Goal: Task Accomplishment & Management: Complete application form

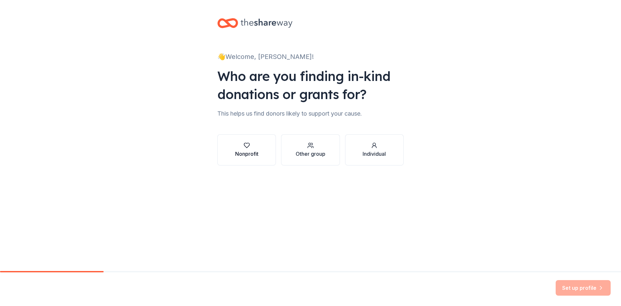
click at [250, 151] on div "Nonprofit" at bounding box center [246, 154] width 23 height 8
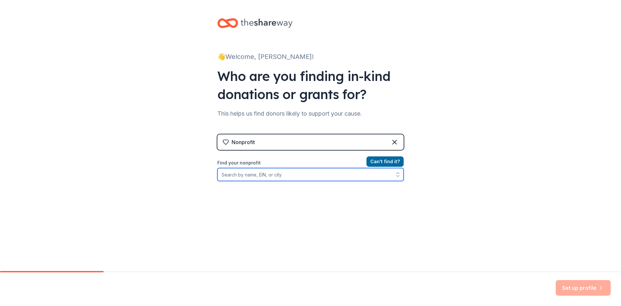
click at [246, 174] on input "Find your nonprofit" at bounding box center [310, 174] width 186 height 13
drag, startPoint x: 288, startPoint y: 174, endPoint x: 331, endPoint y: 158, distance: 45.5
click at [293, 173] on input "Find your nonprofit" at bounding box center [310, 174] width 186 height 13
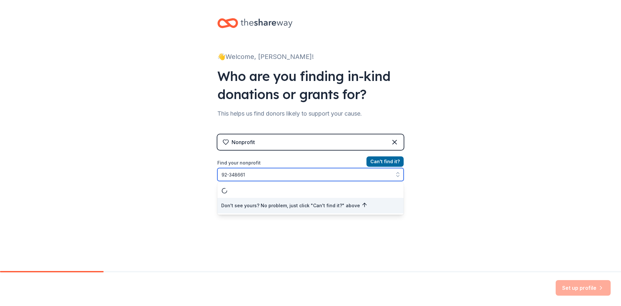
type input "92-3486613"
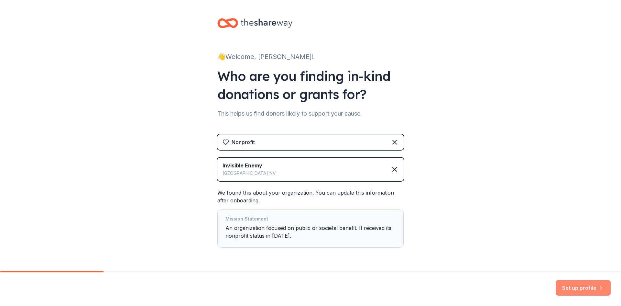
click at [564, 286] on button "Set up profile" at bounding box center [583, 288] width 55 height 16
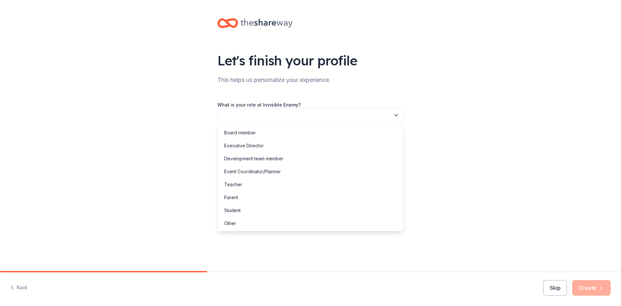
click at [325, 116] on button "button" at bounding box center [310, 115] width 186 height 14
click at [232, 224] on div "Other" at bounding box center [230, 223] width 12 height 8
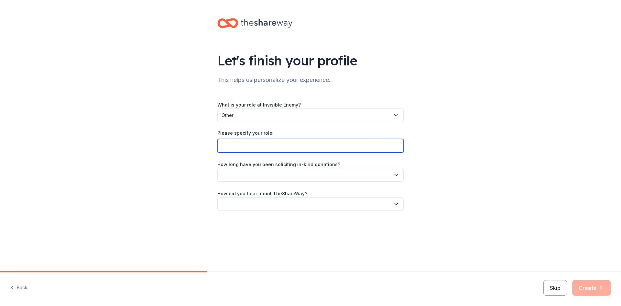
click at [258, 144] on input "Please specify your role:" at bounding box center [310, 146] width 186 height 14
type input "Advisor"
click at [246, 177] on button "button" at bounding box center [310, 175] width 186 height 14
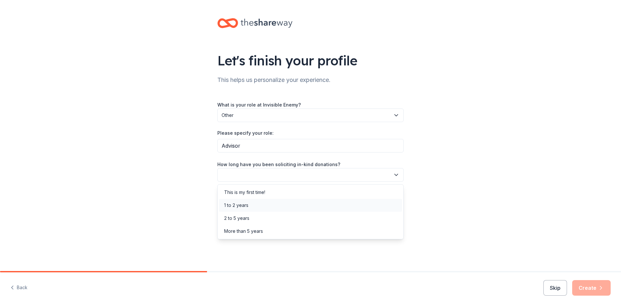
click at [241, 203] on div "1 to 2 years" at bounding box center [236, 205] width 24 height 8
click at [249, 175] on span "1 to 2 years" at bounding box center [306, 175] width 169 height 8
click at [234, 220] on div "2 to 5 years" at bounding box center [236, 218] width 25 height 8
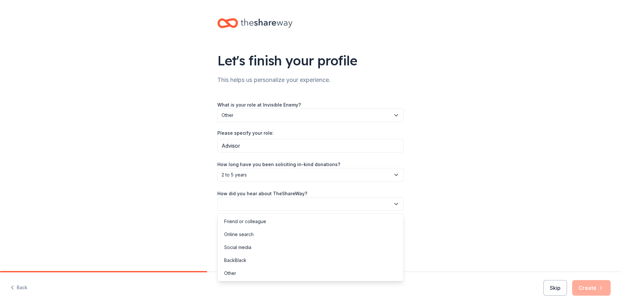
click at [258, 206] on button "button" at bounding box center [310, 204] width 186 height 14
click at [254, 233] on div "Online search" at bounding box center [310, 234] width 183 height 13
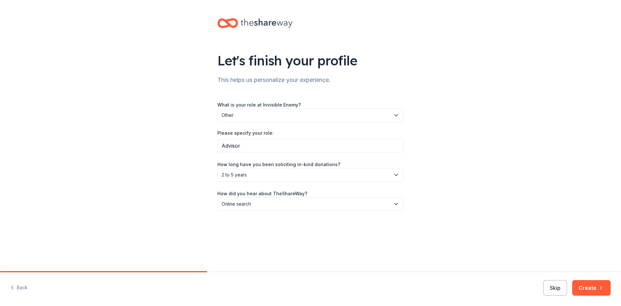
drag, startPoint x: 596, startPoint y: 286, endPoint x: 582, endPoint y: 289, distance: 14.6
click at [595, 286] on button "Create" at bounding box center [591, 288] width 38 height 16
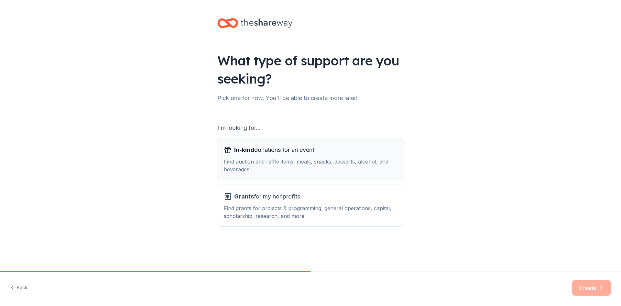
click at [298, 150] on span "In-kind donations for an event" at bounding box center [274, 150] width 80 height 10
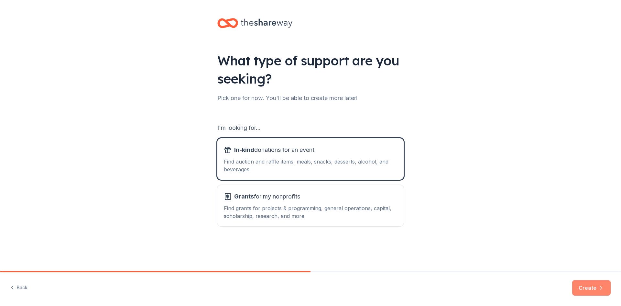
click at [583, 285] on button "Create" at bounding box center [591, 288] width 38 height 16
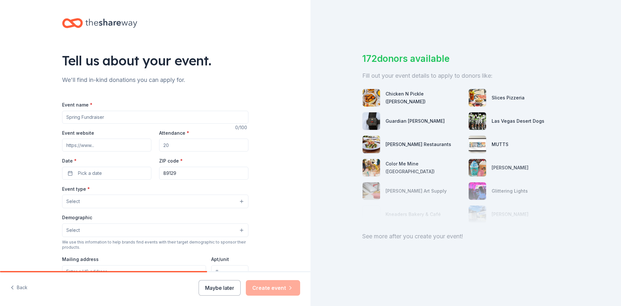
click at [79, 119] on input "Event name *" at bounding box center [155, 117] width 186 height 13
type input "Fall Fundariser"
click at [96, 146] on input "Event website" at bounding box center [106, 144] width 89 height 13
paste input "[URL][DOMAIN_NAME]"
type input "[URL][DOMAIN_NAME]"
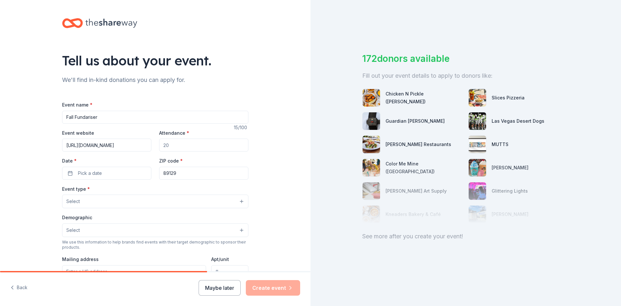
click at [203, 145] on input "Attendance *" at bounding box center [203, 144] width 89 height 13
type input "150"
click at [104, 174] on button "Pick a date" at bounding box center [106, 173] width 89 height 13
click at [138, 189] on button "Go to next month" at bounding box center [139, 190] width 9 height 9
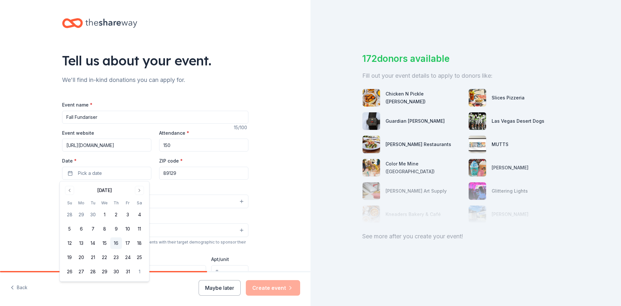
click at [114, 242] on button "16" at bounding box center [116, 243] width 12 height 12
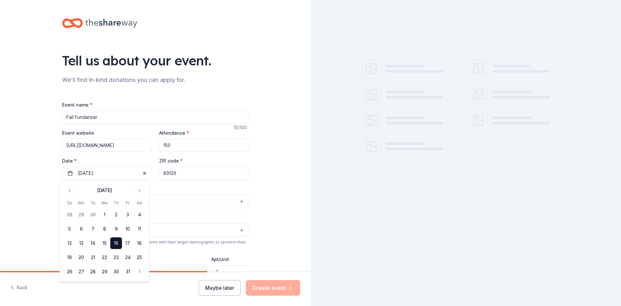
click at [225, 173] on input "89129" at bounding box center [203, 173] width 89 height 13
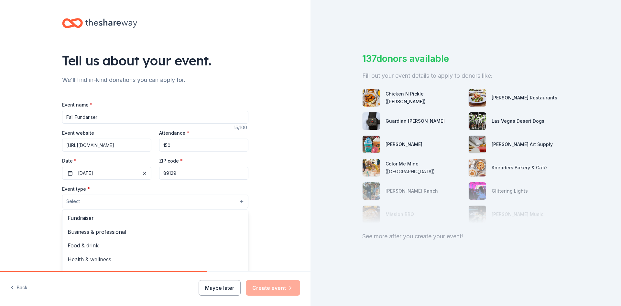
click at [240, 199] on button "Select" at bounding box center [155, 201] width 186 height 14
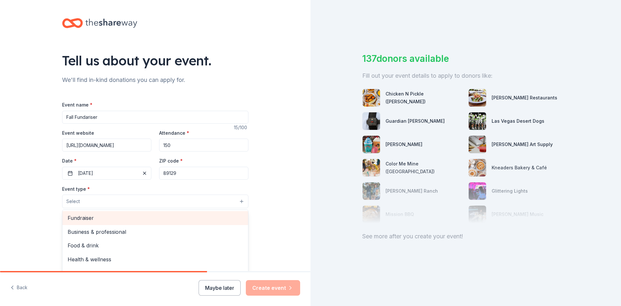
click at [75, 220] on span "Fundraiser" at bounding box center [155, 217] width 175 height 8
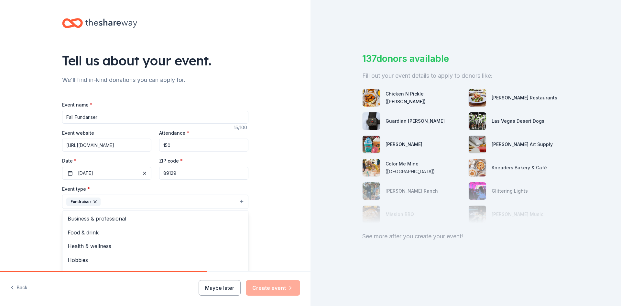
click at [267, 239] on div "Tell us about your event. We'll find in-kind donations you can apply for. Event…" at bounding box center [155, 215] width 311 height 431
click at [184, 228] on button "Select" at bounding box center [155, 231] width 186 height 14
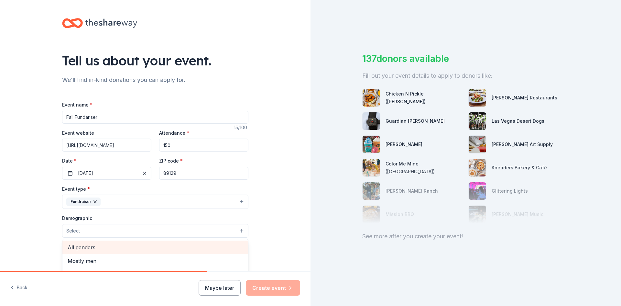
click at [124, 245] on span "All genders" at bounding box center [155, 247] width 175 height 8
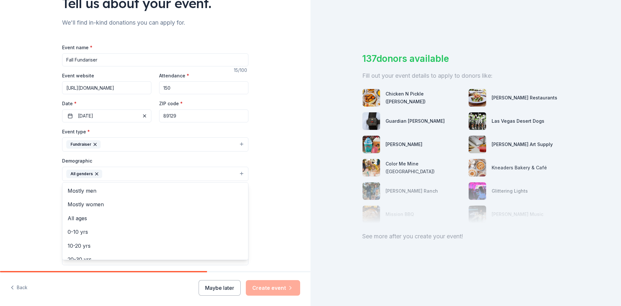
scroll to position [65, 0]
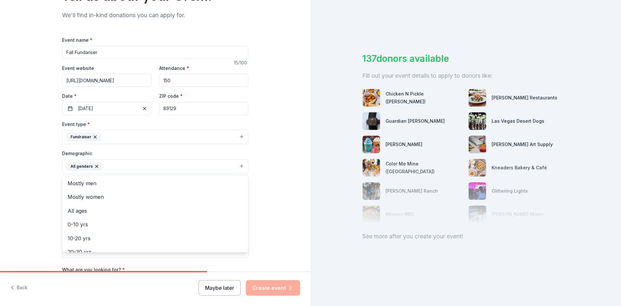
click at [290, 208] on div "Tell us about your event. We'll find in-kind donations you can apply for. Event…" at bounding box center [155, 151] width 311 height 432
click at [174, 109] on input "89129" at bounding box center [203, 108] width 89 height 13
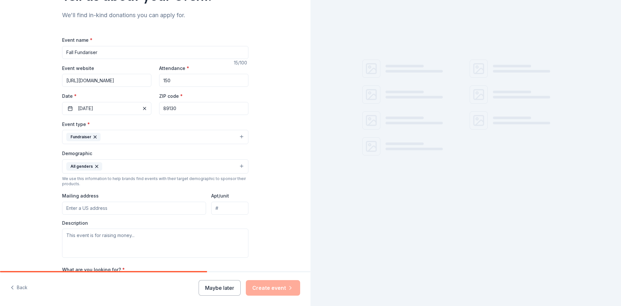
type input "89130"
click at [270, 187] on div "Tell us about your event. We'll find in-kind donations you can apply for. Event…" at bounding box center [155, 151] width 311 height 432
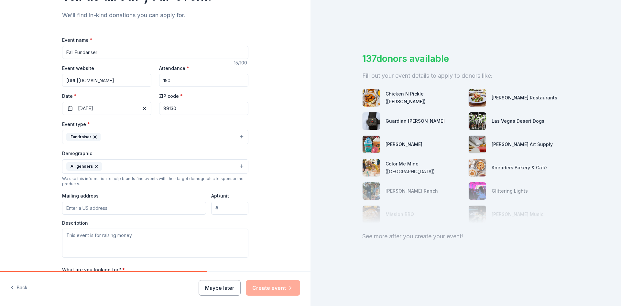
click at [98, 208] on input "Mailing address" at bounding box center [134, 208] width 144 height 13
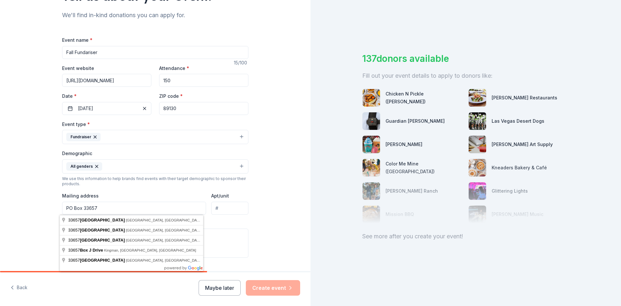
click at [272, 226] on div "Tell us about your event. We'll find in-kind donations you can apply for. Event…" at bounding box center [155, 151] width 311 height 432
click at [165, 206] on input "PO Box 33657" at bounding box center [134, 208] width 144 height 13
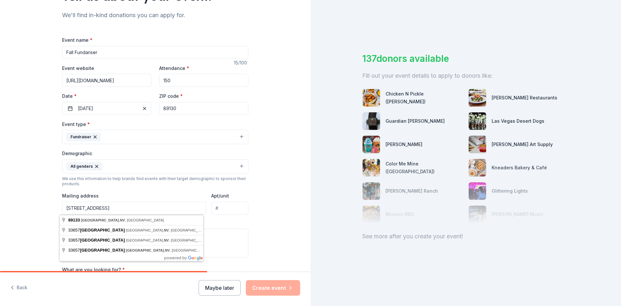
type input "PO Box 33657, Las Vegas, NV 89133"
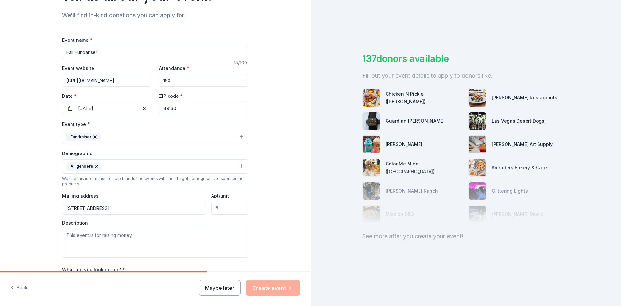
drag, startPoint x: 271, startPoint y: 242, endPoint x: 260, endPoint y: 239, distance: 11.9
click at [270, 241] on div "Tell us about your event. We'll find in-kind donations you can apply for. Event…" at bounding box center [155, 151] width 311 height 432
click at [109, 233] on textarea at bounding box center [155, 242] width 186 height 29
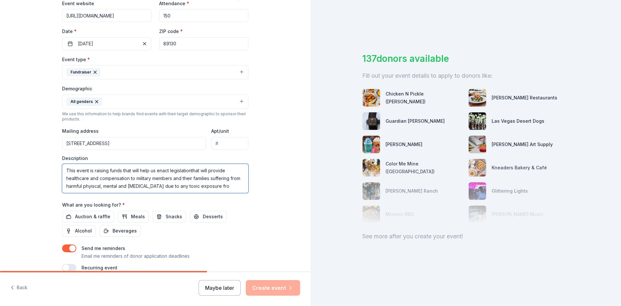
scroll to position [4, 0]
click at [191, 167] on textarea "This event is raising funds that will help us enact legislationthat will provid…" at bounding box center [155, 178] width 186 height 29
click at [106, 183] on textarea "This event is raising funds that will help us enact legislation that will provi…" at bounding box center [155, 178] width 186 height 29
type textarea "This event is raising funds that will help us enact legislation that will provi…"
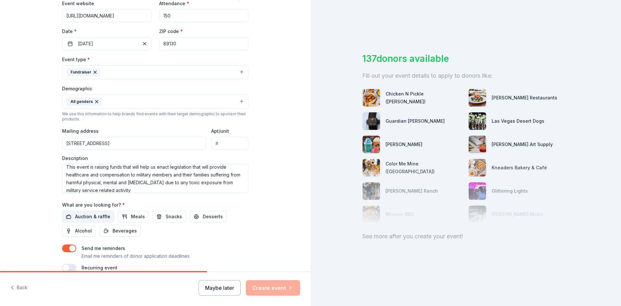
click at [90, 217] on span "Auction & raffle" at bounding box center [92, 216] width 35 height 8
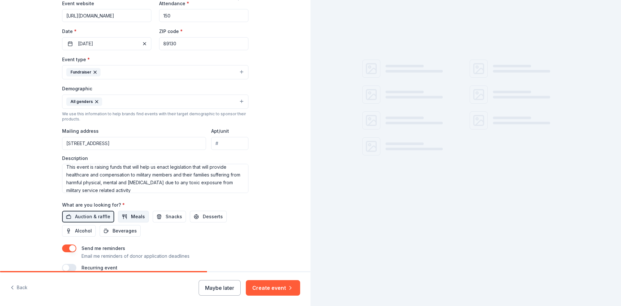
click at [136, 215] on span "Meals" at bounding box center [138, 216] width 14 height 8
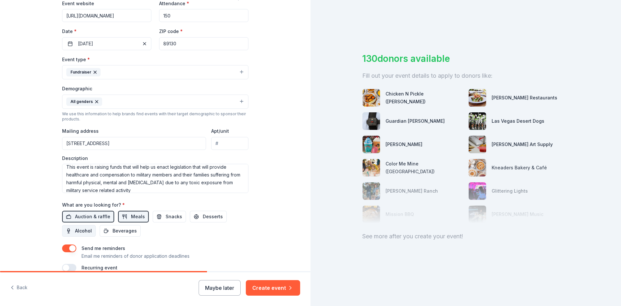
click at [80, 233] on span "Alcohol" at bounding box center [83, 231] width 17 height 8
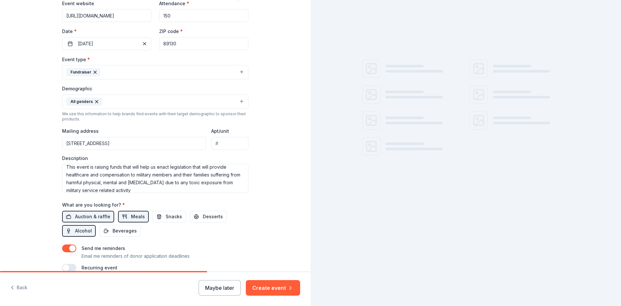
scroll to position [161, 0]
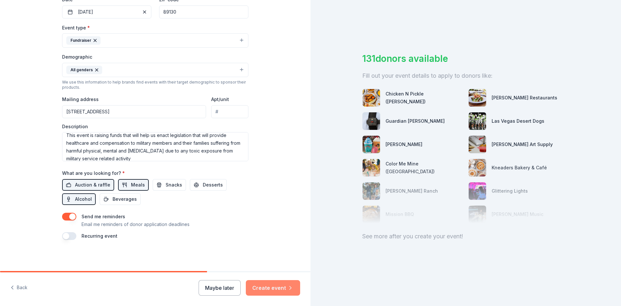
click at [266, 280] on button "Create event" at bounding box center [273, 288] width 54 height 16
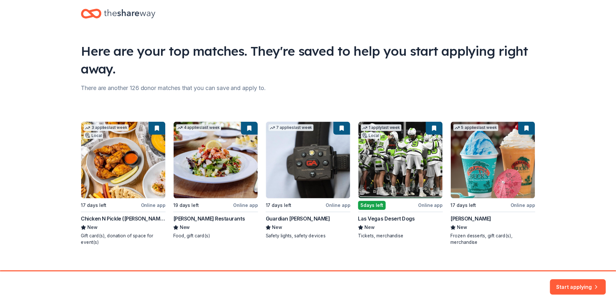
scroll to position [17, 0]
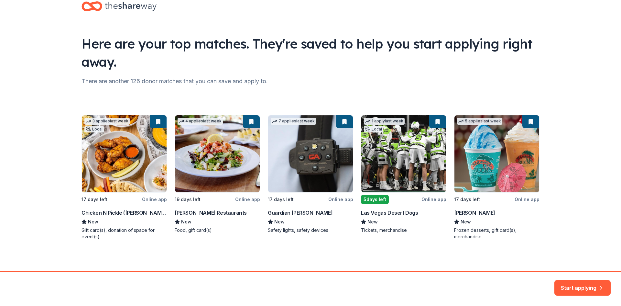
click at [204, 155] on div "3 applies last week Local 17 days left Online app Chicken N Pickle (Henderson) …" at bounding box center [311, 177] width 458 height 125
click at [237, 200] on div "3 applies last week Local 17 days left Online app Chicken N Pickle (Henderson) …" at bounding box center [311, 177] width 458 height 125
drag, startPoint x: 589, startPoint y: 285, endPoint x: 586, endPoint y: 284, distance: 3.4
click at [586, 284] on button "Start applying" at bounding box center [582, 284] width 56 height 16
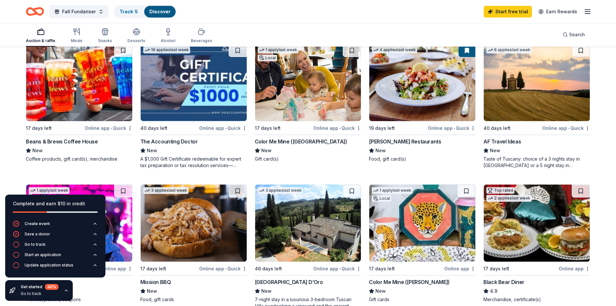
scroll to position [356, 0]
click at [201, 234] on img at bounding box center [194, 223] width 106 height 77
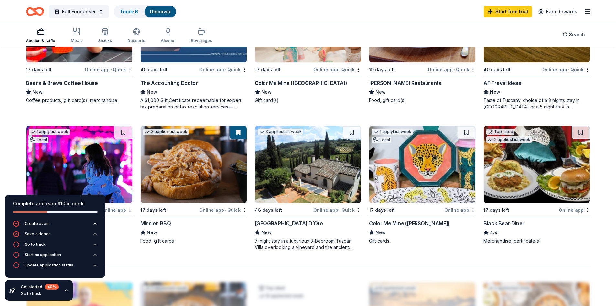
scroll to position [485, 0]
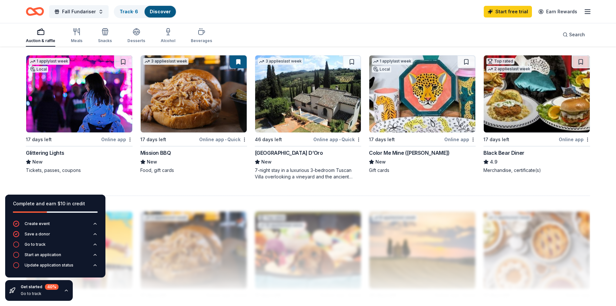
click at [299, 91] on img at bounding box center [308, 93] width 106 height 77
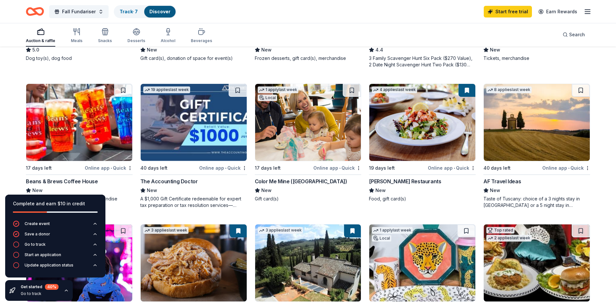
scroll to position [311, 0]
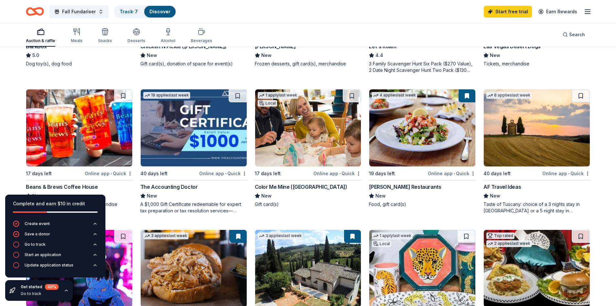
click at [212, 129] on img at bounding box center [194, 127] width 106 height 77
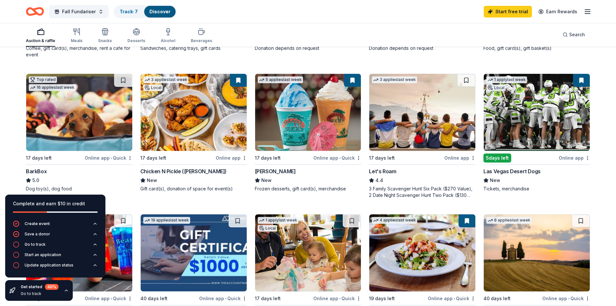
scroll to position [181, 0]
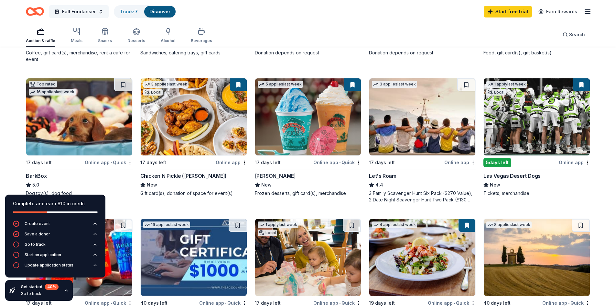
click at [82, 10] on span "Fall Fundariser" at bounding box center [79, 12] width 34 height 8
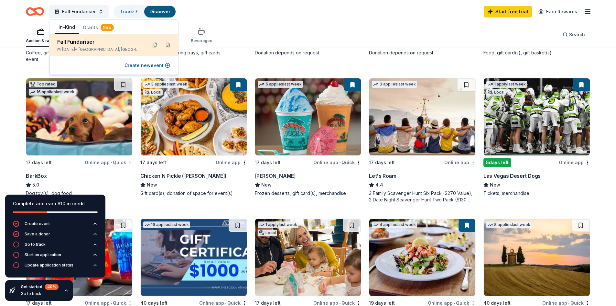
click at [88, 46] on div "Fall Fundariser Oct 16, 2025 • Las Vegas, NV" at bounding box center [99, 45] width 85 height 14
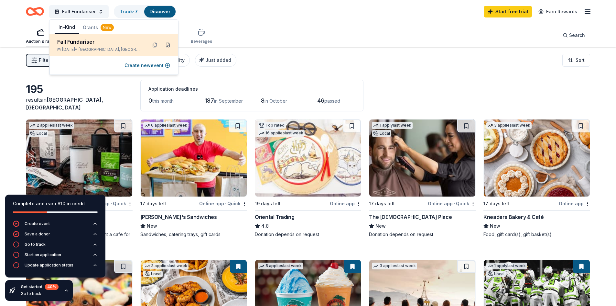
click at [167, 43] on button at bounding box center [168, 45] width 10 height 10
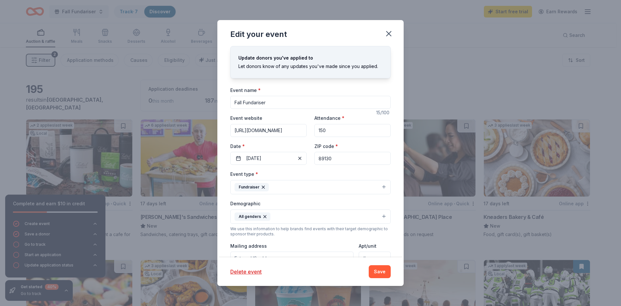
click at [269, 103] on input "Fall Fundariser" at bounding box center [310, 102] width 160 height 13
type input "Fall Fundraiser"
click at [380, 274] on button "Save" at bounding box center [380, 271] width 22 height 13
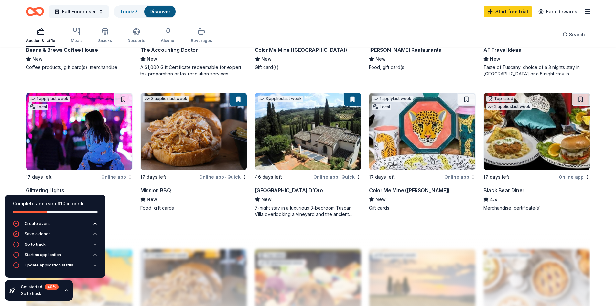
scroll to position [343, 0]
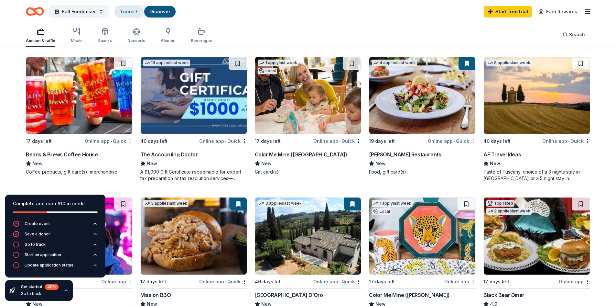
click at [129, 11] on link "Track · 7" at bounding box center [129, 11] width 18 height 5
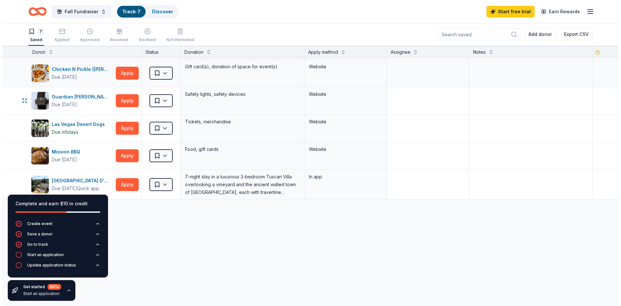
scroll to position [65, 0]
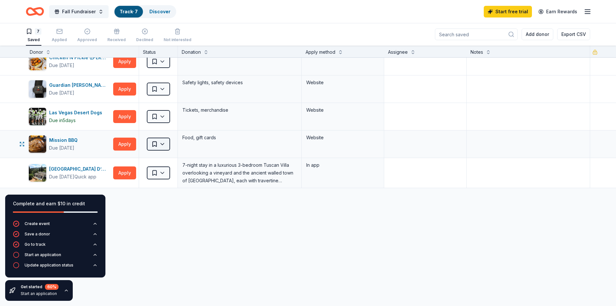
click at [161, 142] on html "89133 Las Vegas , NV , USA 33657 Box Canyon Falls Avenue North Las Vegas, NV , …" at bounding box center [308, 153] width 616 height 306
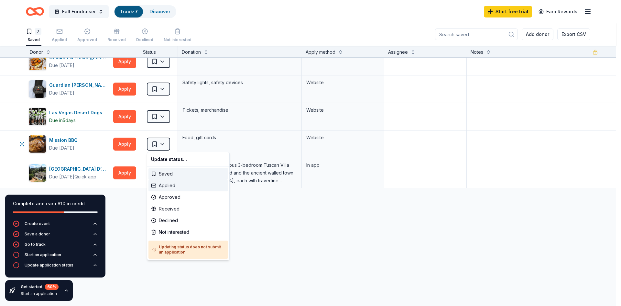
click at [168, 185] on div "Applied" at bounding box center [188, 186] width 80 height 12
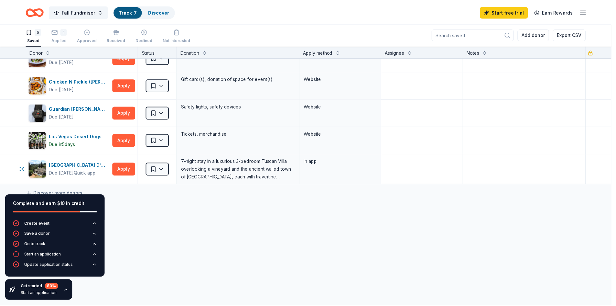
scroll to position [41, 0]
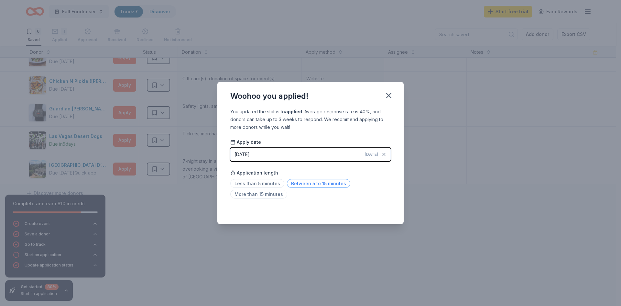
click at [320, 182] on span "Between 5 to 15 minutes" at bounding box center [318, 183] width 63 height 9
click at [391, 95] on icon "button" at bounding box center [388, 95] width 9 height 9
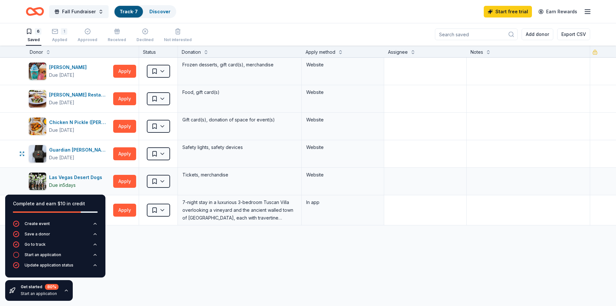
scroll to position [0, 0]
click at [35, 38] on div "6 Saved" at bounding box center [34, 35] width 16 height 14
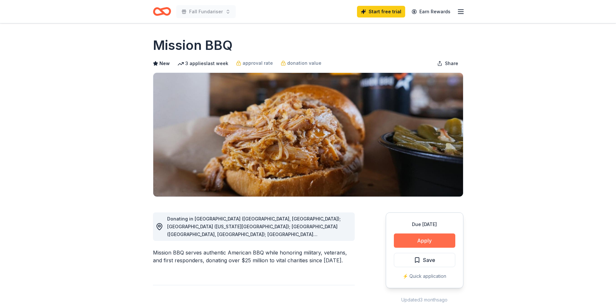
click at [411, 238] on button "Apply" at bounding box center [424, 240] width 61 height 14
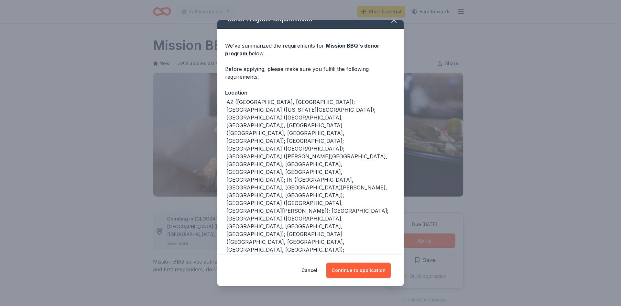
scroll to position [14, 0]
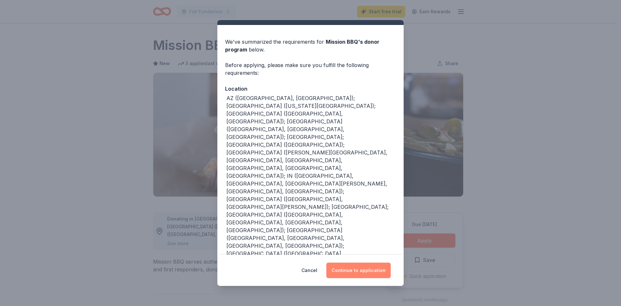
click at [346, 268] on button "Continue to application" at bounding box center [358, 270] width 64 height 16
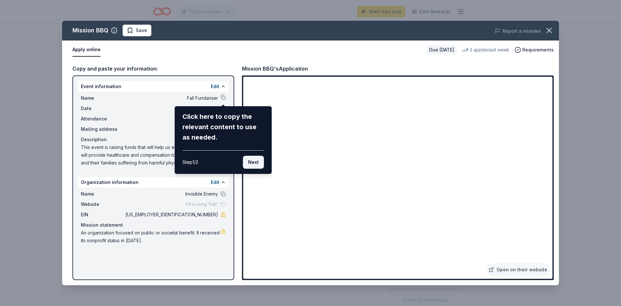
click at [252, 159] on button "Next" at bounding box center [253, 162] width 21 height 13
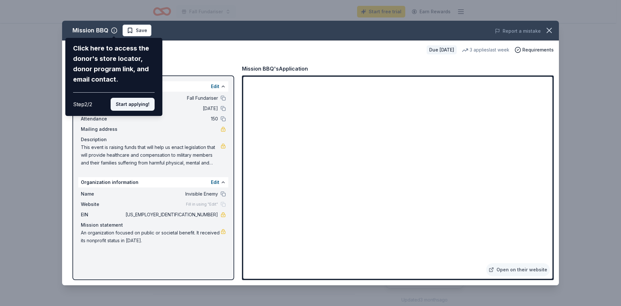
click at [128, 107] on button "Start applying!" at bounding box center [133, 104] width 44 height 13
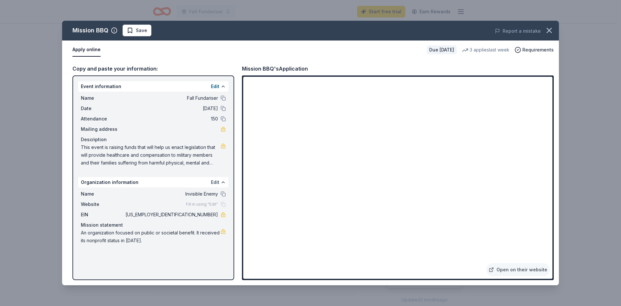
click at [216, 181] on button "Edit" at bounding box center [215, 182] width 8 height 8
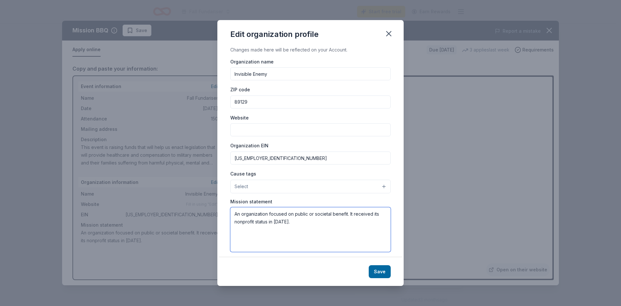
drag, startPoint x: 235, startPoint y: 212, endPoint x: 305, endPoint y: 225, distance: 71.7
click at [305, 225] on textarea "An organization focused on public or societal benefit. It received its nonprofi…" at bounding box center [310, 229] width 160 height 45
click at [361, 213] on textarea "To enact legislation providing healthcare and compensationto military members a…" at bounding box center [310, 229] width 160 height 45
click at [378, 223] on textarea "To enact legislation providing healthcare and compensation to military members …" at bounding box center [310, 229] width 160 height 45
click at [292, 239] on textarea "To enact legislation providing healthcare and compensation to military members …" at bounding box center [310, 229] width 160 height 45
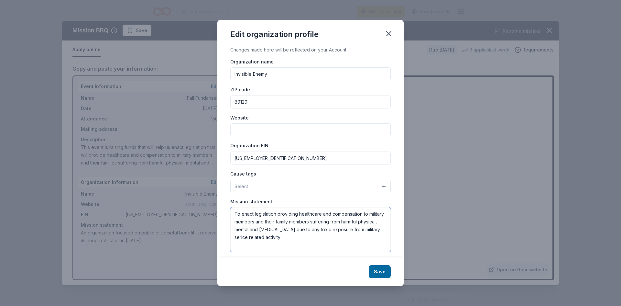
click at [290, 239] on textarea "To enact legislation providing healthcare and compensation to military members …" at bounding box center [310, 229] width 160 height 45
click at [279, 221] on textarea "To enact legislation providing healthcare and compensation to military members …" at bounding box center [310, 229] width 160 height 45
click at [292, 223] on textarea "To enact legislation providing healthcare and compensation to military members …" at bounding box center [310, 229] width 160 height 45
type textarea "To enact legislation providing healthcare and compensation to military members …"
click at [376, 270] on button "Save" at bounding box center [380, 271] width 22 height 13
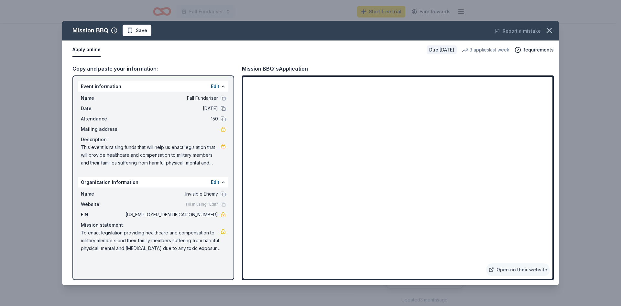
click at [138, 29] on span "Save" at bounding box center [141, 31] width 11 height 8
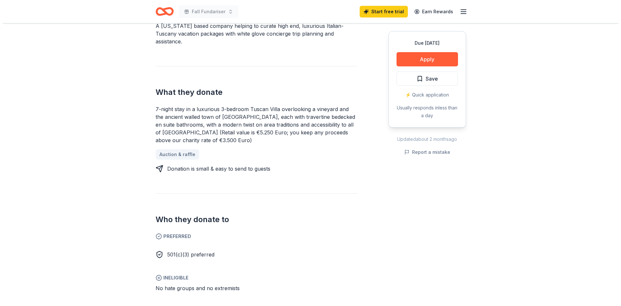
scroll to position [226, 0]
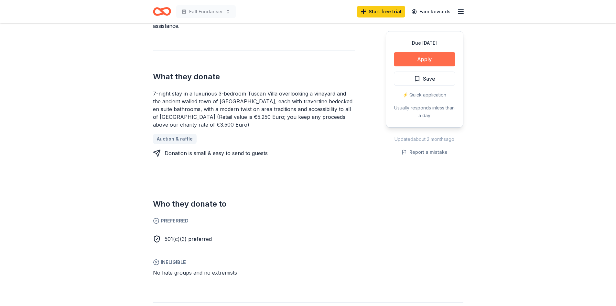
click at [420, 60] on button "Apply" at bounding box center [424, 59] width 61 height 14
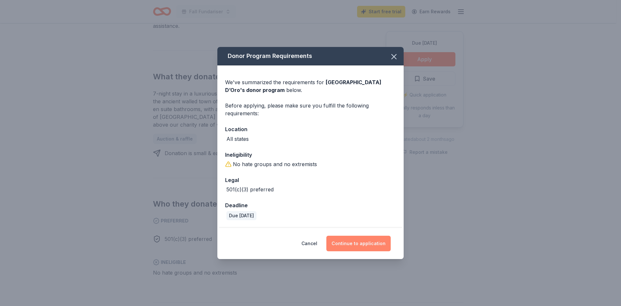
click at [375, 241] on button "Continue to application" at bounding box center [358, 243] width 64 height 16
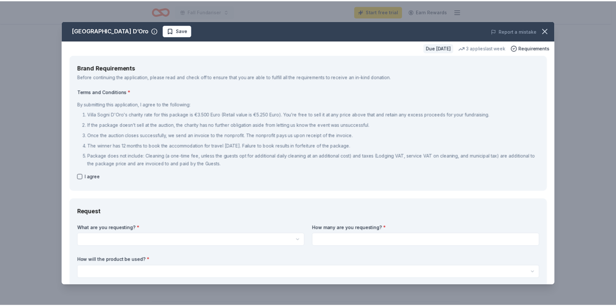
scroll to position [0, 0]
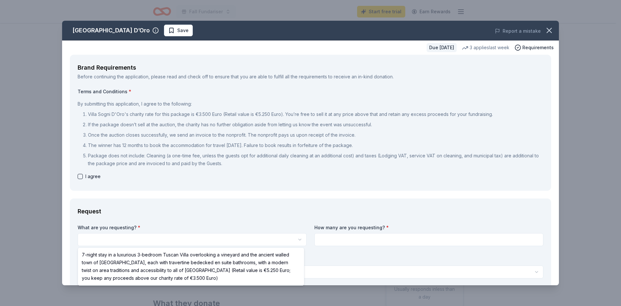
click at [296, 240] on html "Fall Fundariser Start free trial Earn Rewards Due in 46 days Share Villa Sogni …" at bounding box center [310, 153] width 621 height 306
click at [292, 240] on html "Fall Fundariser Start free trial Earn Rewards Due in 46 days Share Villa Sogni …" at bounding box center [310, 153] width 621 height 306
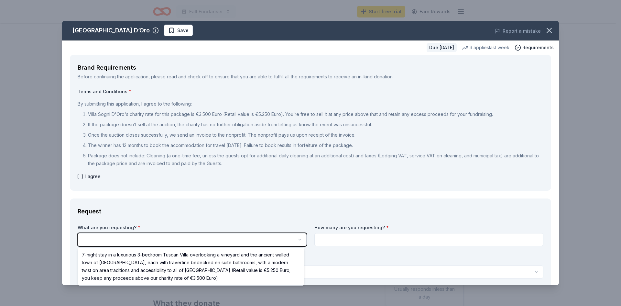
click at [362, 240] on html "Fall Fundariser Start free trial Earn Rewards Due in 46 days Share Villa Sogni …" at bounding box center [310, 153] width 621 height 306
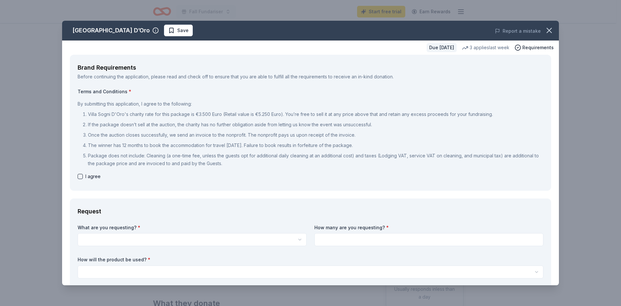
click at [177, 31] on span "Save" at bounding box center [182, 31] width 11 height 8
drag, startPoint x: 545, startPoint y: 31, endPoint x: 337, endPoint y: 40, distance: 208.5
click at [547, 31] on icon "button" at bounding box center [549, 30] width 5 height 5
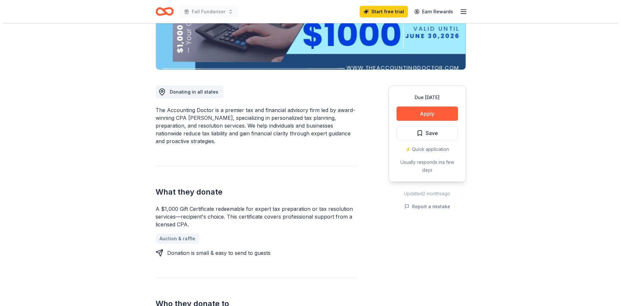
scroll to position [129, 0]
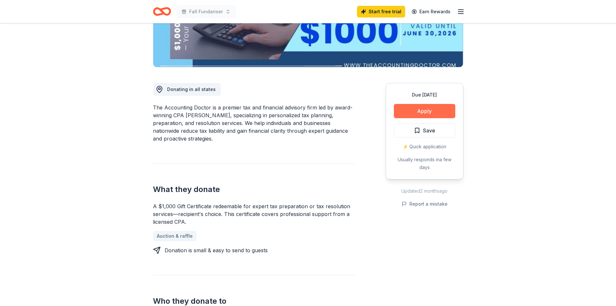
click at [429, 108] on button "Apply" at bounding box center [424, 111] width 61 height 14
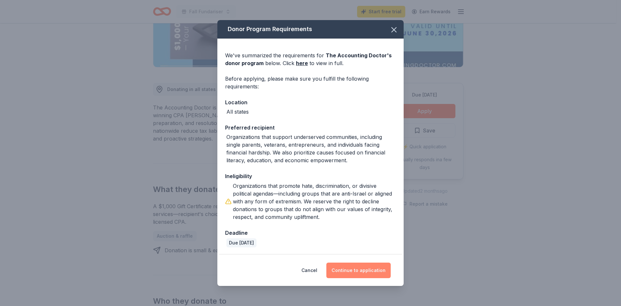
click at [346, 270] on button "Continue to application" at bounding box center [358, 270] width 64 height 16
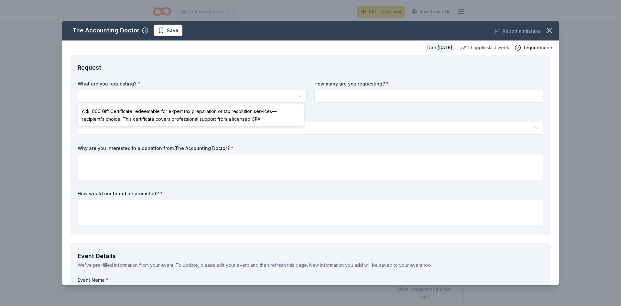
scroll to position [0, 0]
click at [147, 95] on html "Fall Fundariser Start free trial Earn Rewards Due [DATE] Share The Accounting D…" at bounding box center [310, 153] width 621 height 306
click at [149, 94] on html "Fall Fundariser Start free trial Earn Rewards Due [DATE] Share The Accounting D…" at bounding box center [310, 153] width 621 height 306
select select "A $1,000 Gift Certificate redeemable for expert tax preparation or tax resoluti…"
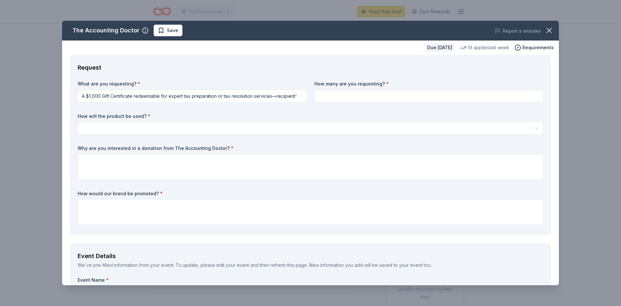
click at [322, 95] on input at bounding box center [428, 96] width 229 height 13
type input "1"
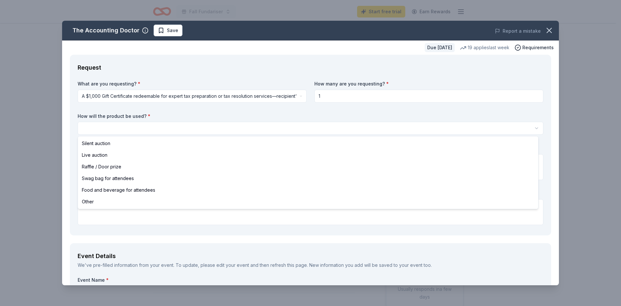
click at [146, 127] on html "Fall Fundariser Start free trial Earn Rewards Due [DATE] Share The Accounting D…" at bounding box center [310, 153] width 621 height 306
select select "silentAuction"
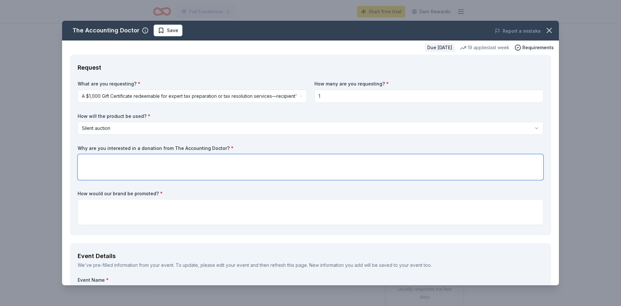
click at [126, 161] on textarea at bounding box center [311, 167] width 466 height 26
type textarea "We"
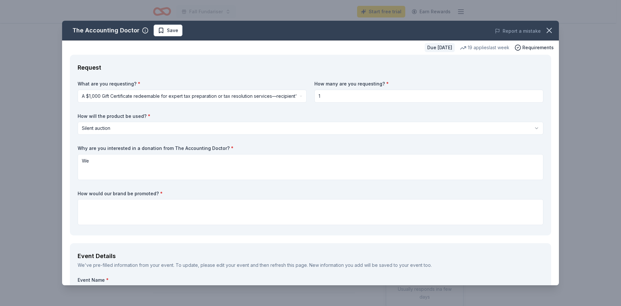
drag, startPoint x: 544, startPoint y: 32, endPoint x: 342, endPoint y: 41, distance: 203.0
click at [545, 31] on icon "button" at bounding box center [549, 30] width 9 height 9
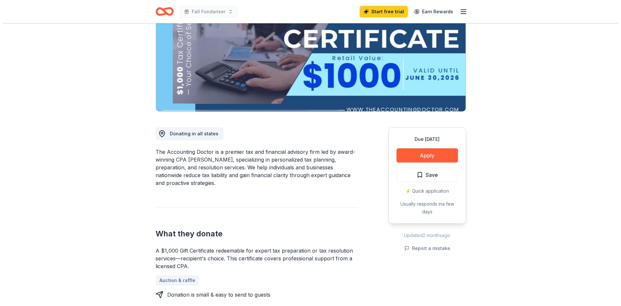
scroll to position [97, 0]
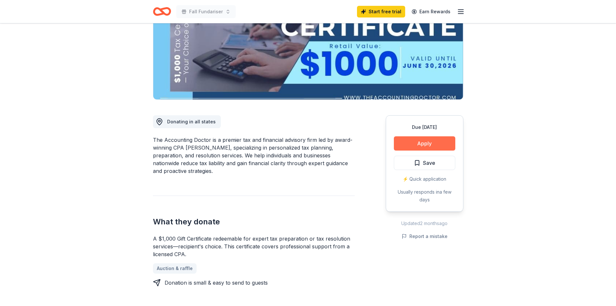
click at [419, 144] on button "Apply" at bounding box center [424, 143] width 61 height 14
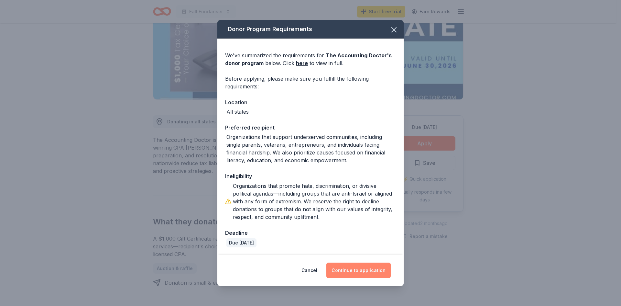
click at [349, 265] on button "Continue to application" at bounding box center [358, 270] width 64 height 16
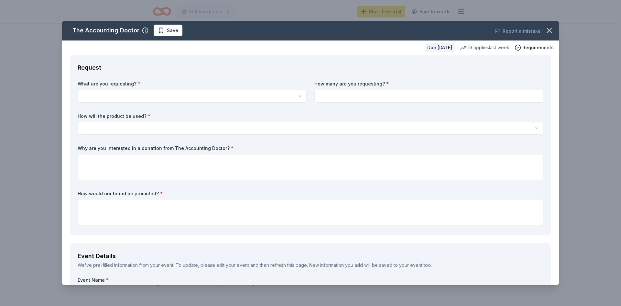
scroll to position [0, 0]
click at [168, 93] on html "Fall Fundariser Start free trial Earn Rewards Due [DATE] Share The Accounting D…" at bounding box center [310, 153] width 621 height 306
select select "A $1,000 Gift Certificate redeemable for expert tax preparation or tax resoluti…"
click at [350, 93] on input at bounding box center [428, 96] width 229 height 13
type input "1"
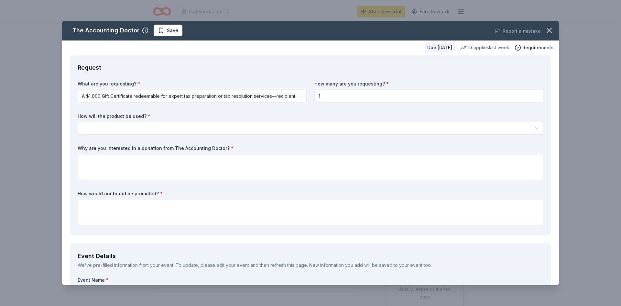
click at [299, 127] on html "Fall Fundariser Start free trial Earn Rewards Due [DATE] Share The Accounting D…" at bounding box center [310, 153] width 621 height 306
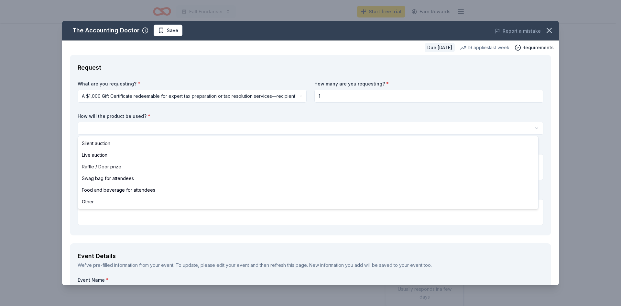
select select "silentAuction"
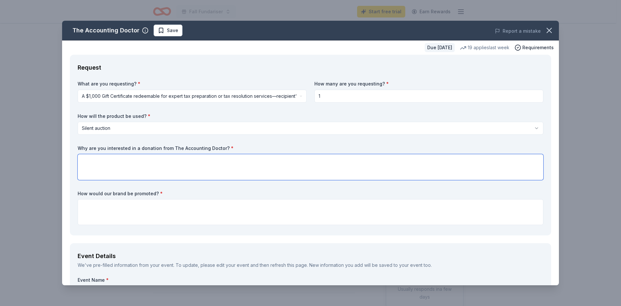
click at [96, 162] on textarea at bounding box center [311, 167] width 466 height 26
type textarea "This is something that everyone will find as"
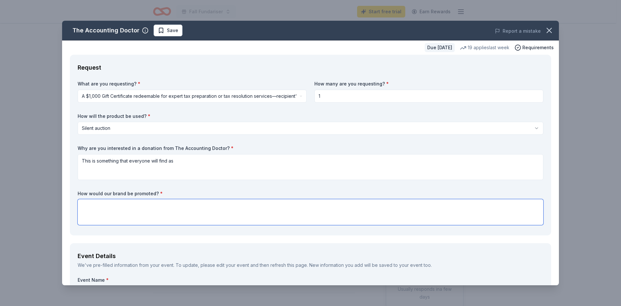
click at [106, 203] on textarea at bounding box center [311, 212] width 466 height 26
type textarea "W"
type textarea "E"
click at [206, 204] on textarea "The Accounting Doctor [PERSON_NAME] can be promoted during teh event and in pos…" at bounding box center [311, 212] width 466 height 26
type textarea "The Accounting Doctor [PERSON_NAME] can be promoted during the event and in pos…"
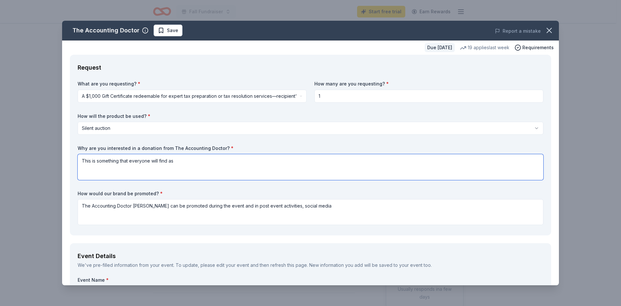
click at [190, 161] on textarea "This is something that everyone will find as" at bounding box center [311, 167] width 466 height 26
drag, startPoint x: 176, startPoint y: 160, endPoint x: 100, endPoint y: 162, distance: 76.0
click at [100, 162] on textarea "This is something that everyone will find as" at bounding box center [311, 167] width 466 height 26
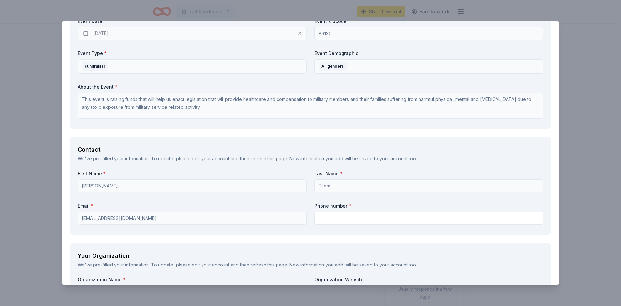
scroll to position [323, 0]
type textarea "This is a great service and something you don't often find at a silent auction.…"
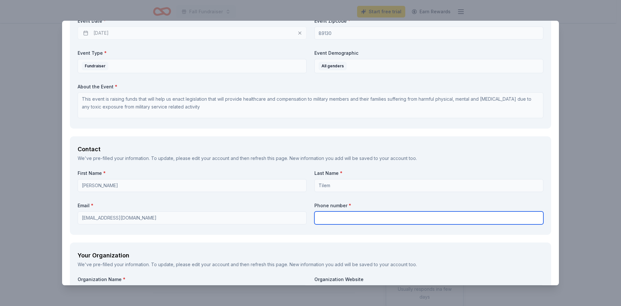
click at [330, 217] on input "text" at bounding box center [428, 217] width 229 height 13
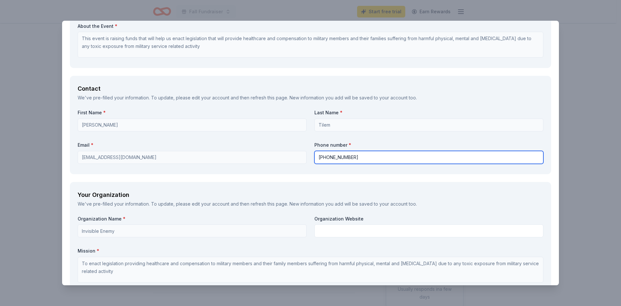
scroll to position [388, 0]
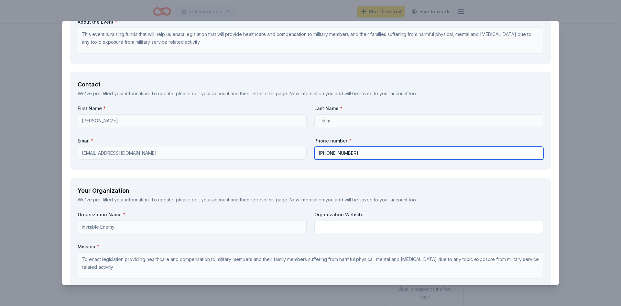
type input "[PHONE_NUMBER]"
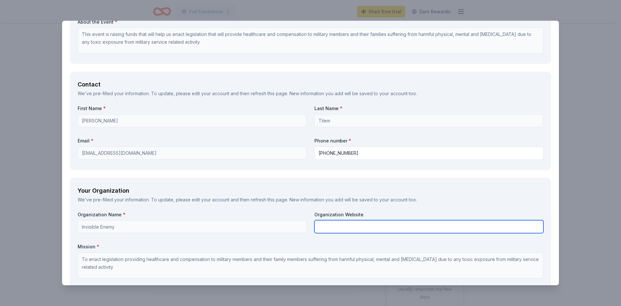
paste input "[URL][DOMAIN_NAME]"
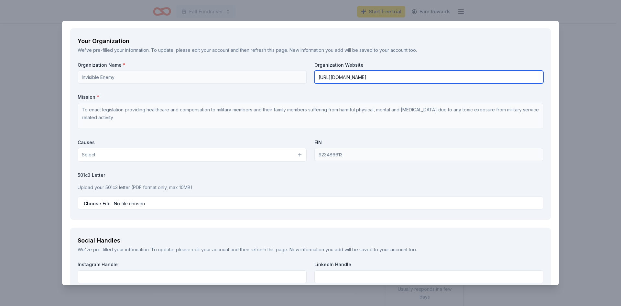
scroll to position [550, 0]
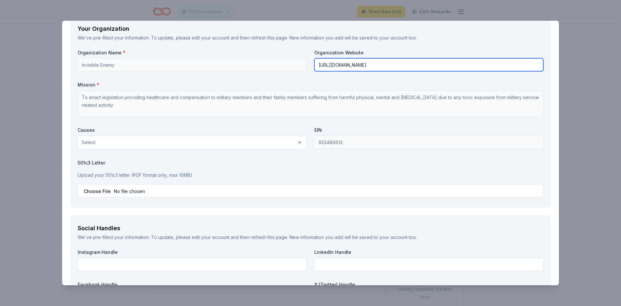
type input "[URL][DOMAIN_NAME]"
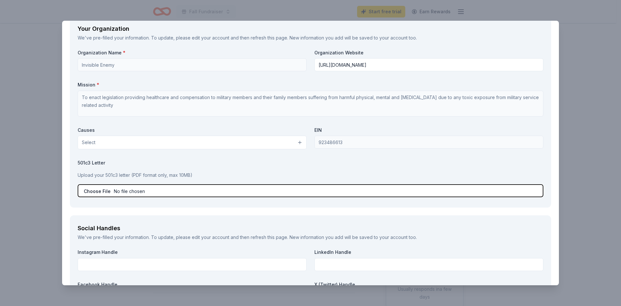
click at [136, 191] on input "file" at bounding box center [311, 190] width 466 height 13
type input "C:\fakepath\TIE IRS Determination 501c3 Approval.pdf"
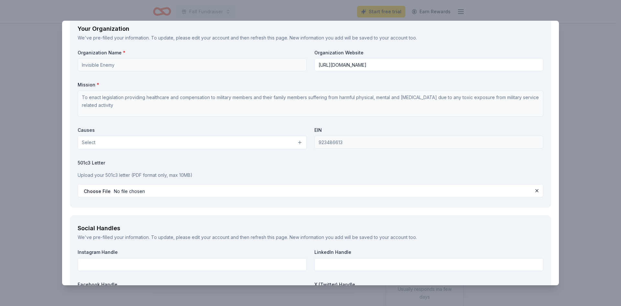
click at [296, 142] on button "Select" at bounding box center [192, 143] width 229 height 14
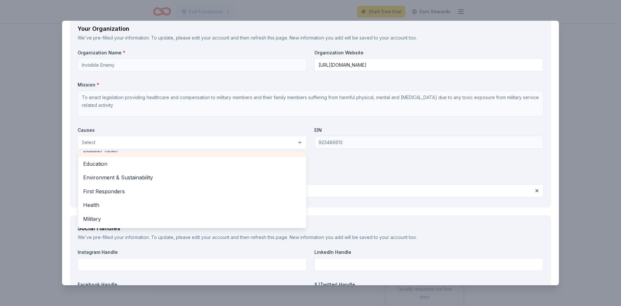
scroll to position [65, 0]
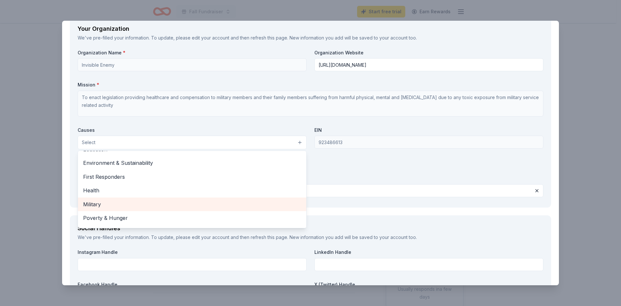
click at [161, 201] on span "Military" at bounding box center [192, 204] width 218 height 8
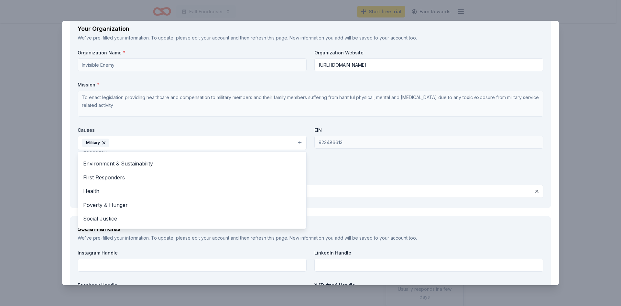
click at [364, 181] on div "Organization Name * Invisible Enemy Organization Website [URL][DOMAIN_NAME] Mis…" at bounding box center [311, 124] width 466 height 151
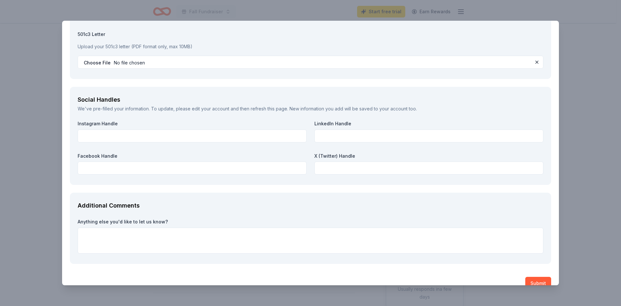
scroll to position [679, 0]
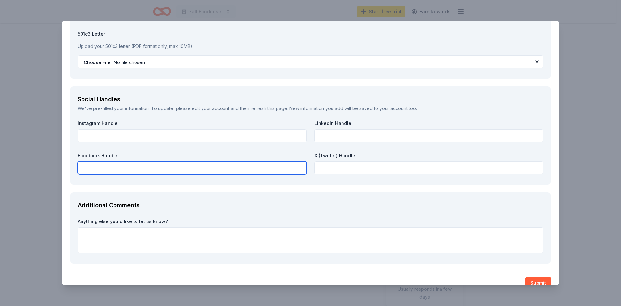
paste input "[URL][DOMAIN_NAME]"
type input "[URL][DOMAIN_NAME]"
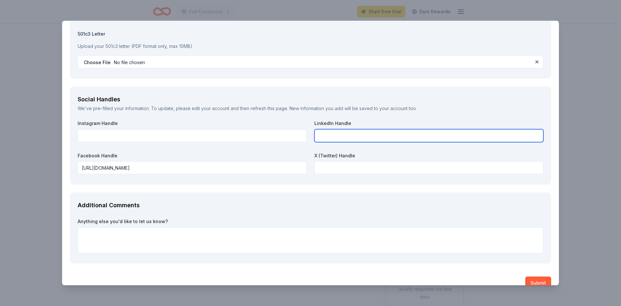
drag, startPoint x: 184, startPoint y: 136, endPoint x: 328, endPoint y: 133, distance: 143.3
paste input "[URL][DOMAIN_NAME]"
type input "[URL][DOMAIN_NAME]"
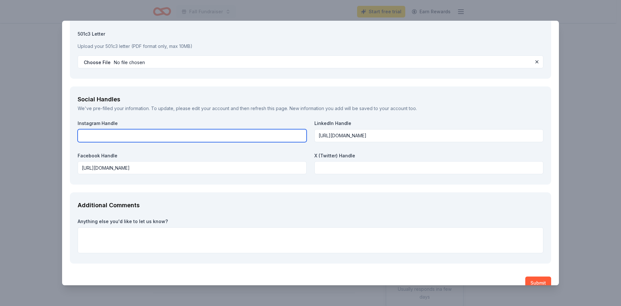
paste input "[URL][DOMAIN_NAME]"
type input "[URL][DOMAIN_NAME]"
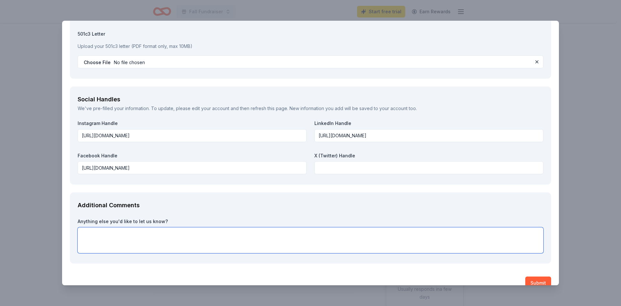
click at [126, 233] on textarea at bounding box center [311, 240] width 466 height 26
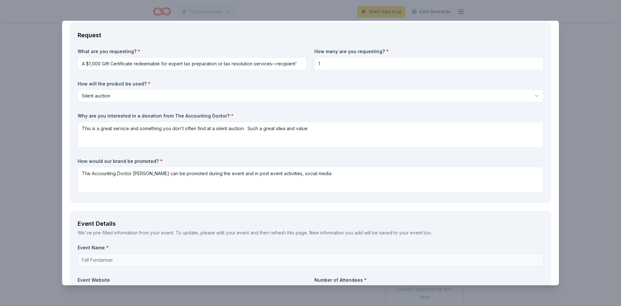
scroll to position [0, 0]
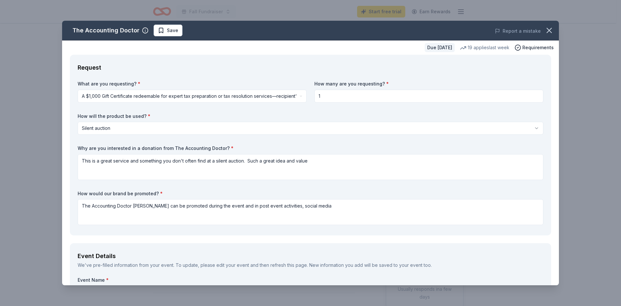
type textarea "Thank you for your consideration. This will be a a strong auction item"
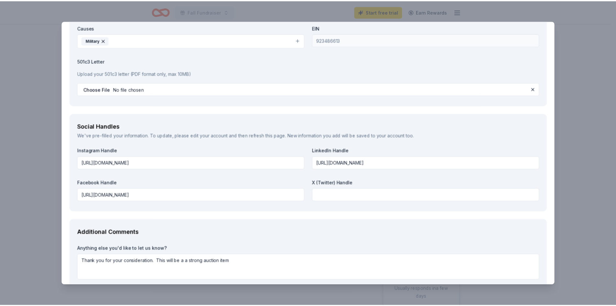
scroll to position [691, 0]
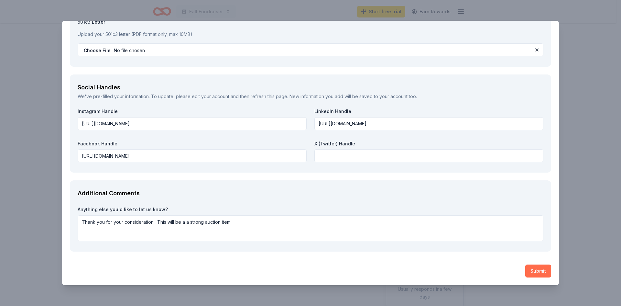
click at [537, 266] on button "Submit" at bounding box center [538, 270] width 26 height 13
